Goal: Answer question/provide support

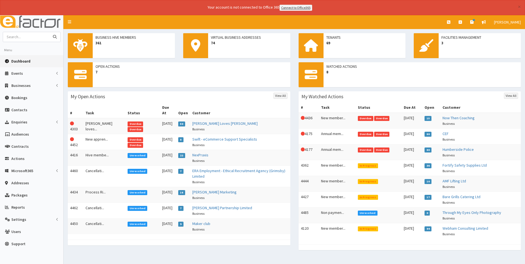
click at [46, 37] on input "text" at bounding box center [26, 37] width 47 height 10
type input "crofton"
click at [49, 32] on button "submit" at bounding box center [54, 37] width 11 height 10
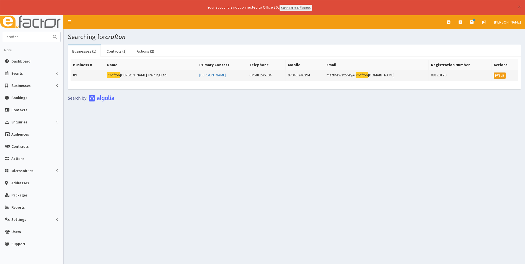
click at [137, 75] on td "Crofton [PERSON_NAME] Training Ltd" at bounding box center [151, 75] width 92 height 11
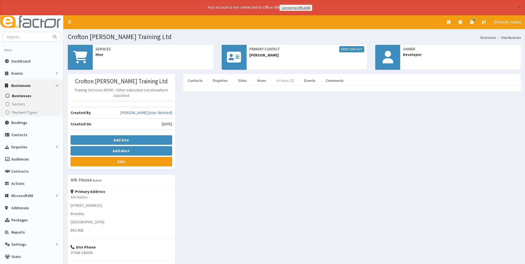
click at [287, 81] on link "Actions (0)" at bounding box center [285, 81] width 26 height 12
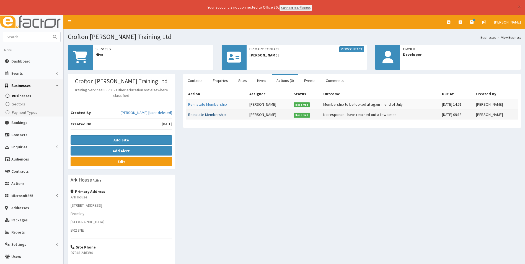
click at [207, 114] on link "Reinstate Membership" at bounding box center [207, 114] width 38 height 5
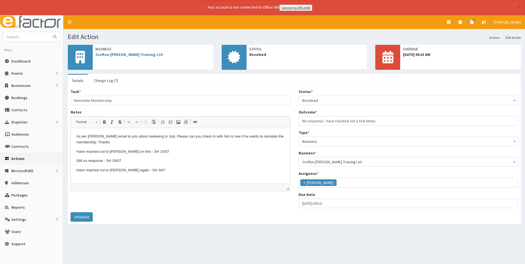
scroll to position [61, 0]
click at [128, 55] on link "Crofton [PERSON_NAME] Training Ltd" at bounding box center [129, 54] width 67 height 5
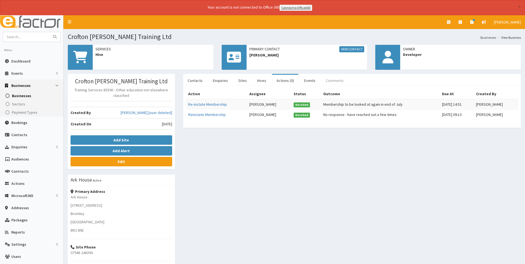
click at [337, 80] on link "Comments" at bounding box center [335, 81] width 27 height 12
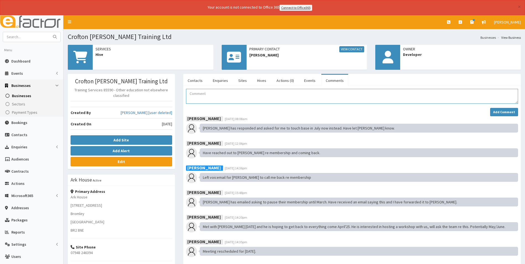
click at [214, 98] on textarea "Comment" at bounding box center [352, 96] width 332 height 15
type textarea "Left voicemail for [PERSON_NAME] in regards to suspended membership."
click at [506, 110] on strong "Add Comment" at bounding box center [505, 112] width 22 height 4
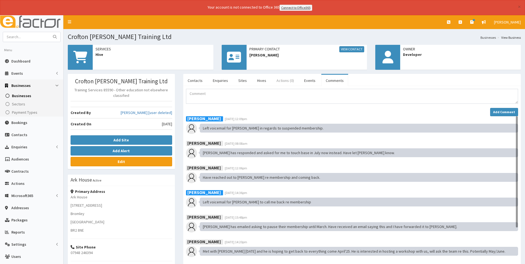
click at [286, 81] on link "Actions (0)" at bounding box center [285, 81] width 26 height 12
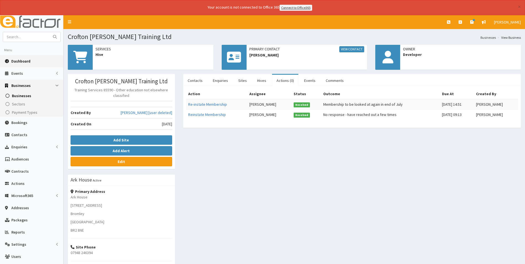
click at [18, 62] on span "Dashboard" at bounding box center [20, 61] width 19 height 5
